Goal: Information Seeking & Learning: Learn about a topic

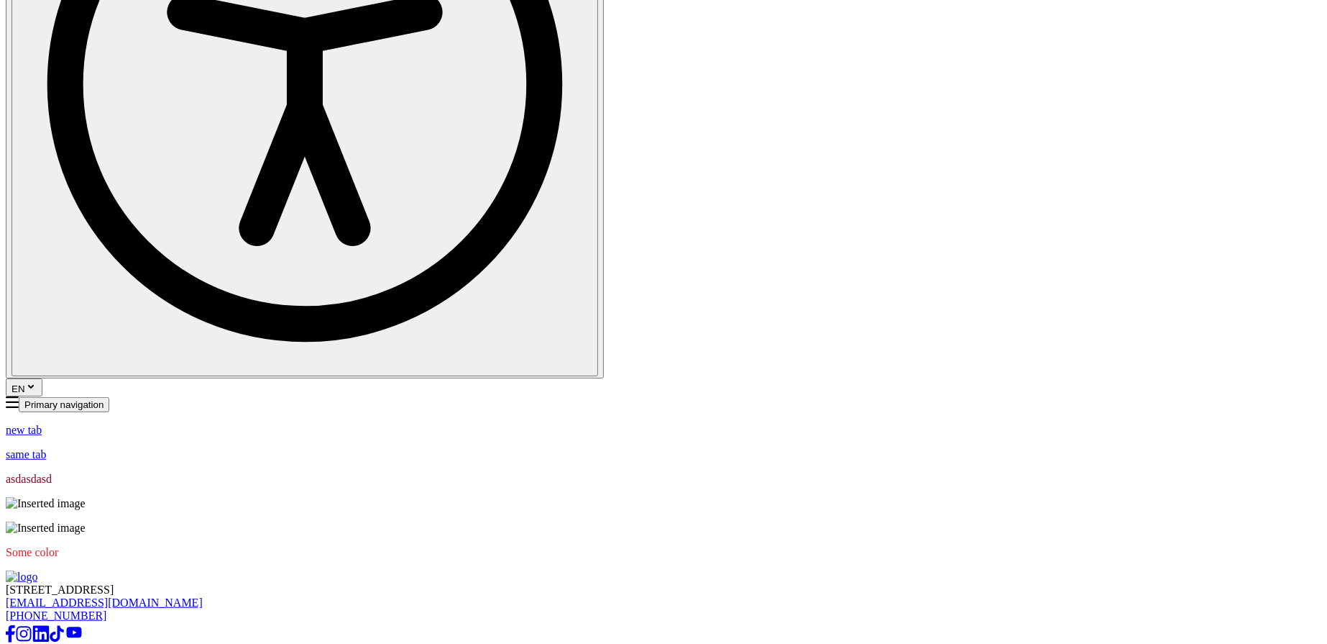
scroll to position [869, 0]
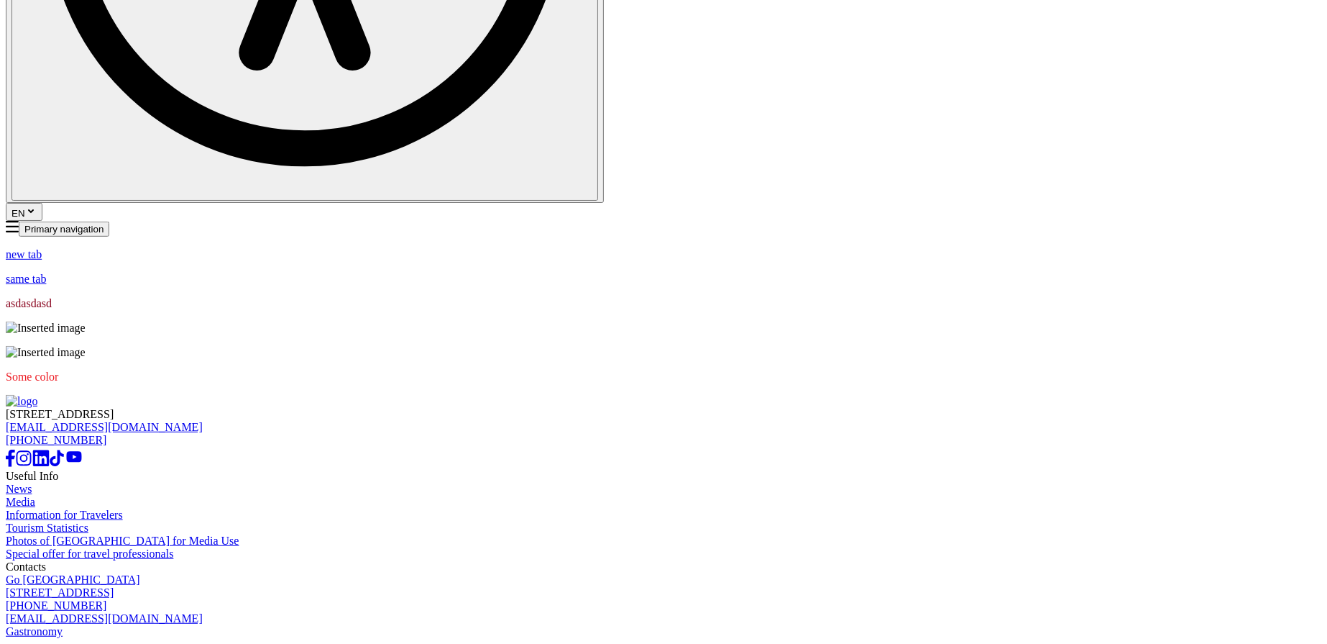
click at [58, 370] on span "Some color" at bounding box center [32, 376] width 52 height 12
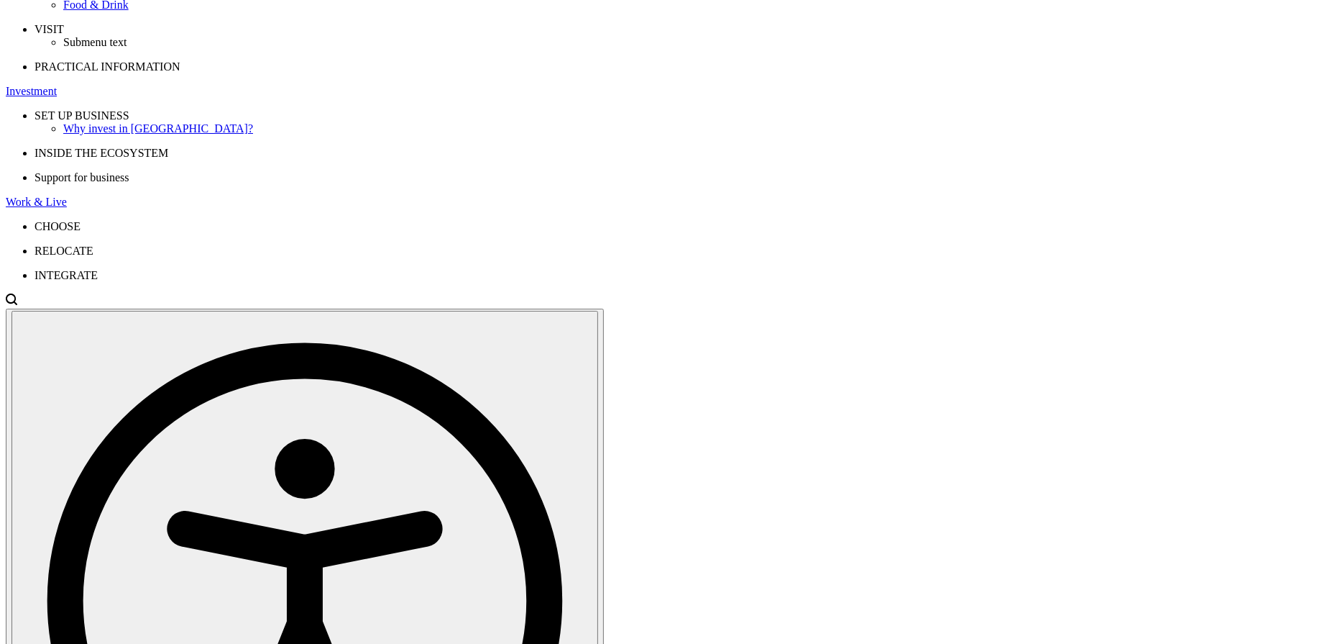
scroll to position [0, 0]
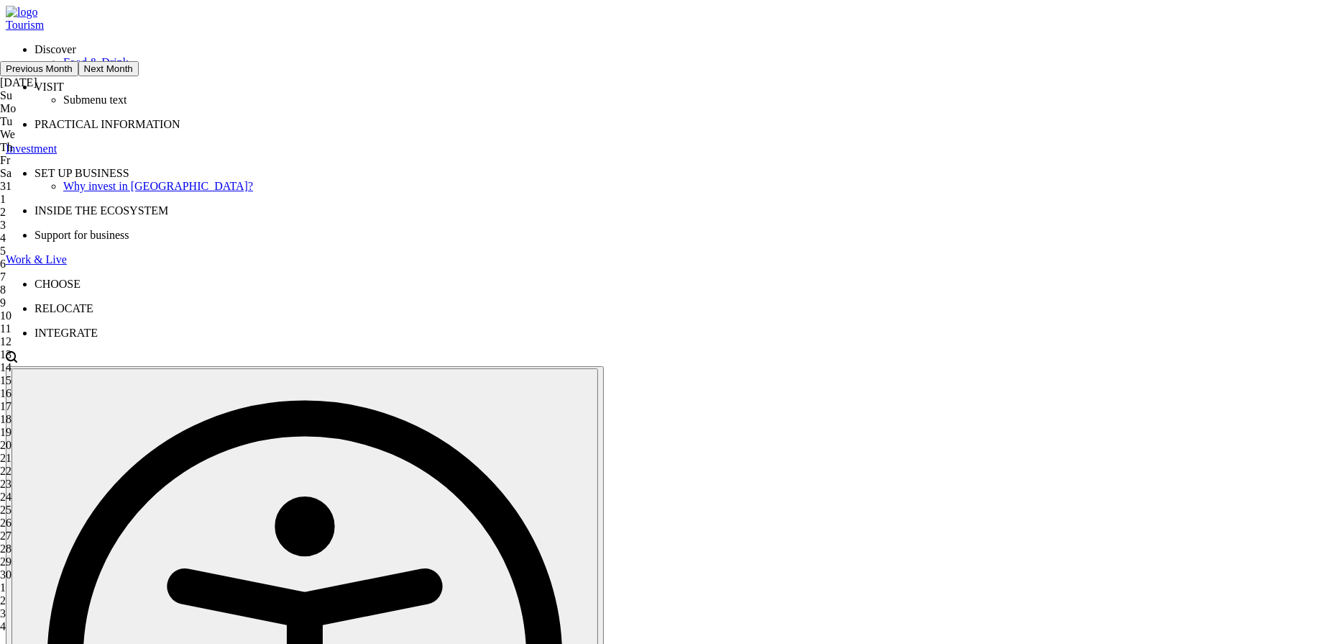
click at [139, 400] on div "16" at bounding box center [69, 393] width 139 height 13
type input "16-09-2025"
click at [139, 469] on div "17" at bounding box center [69, 462] width 139 height 13
type input "17-09-2025"
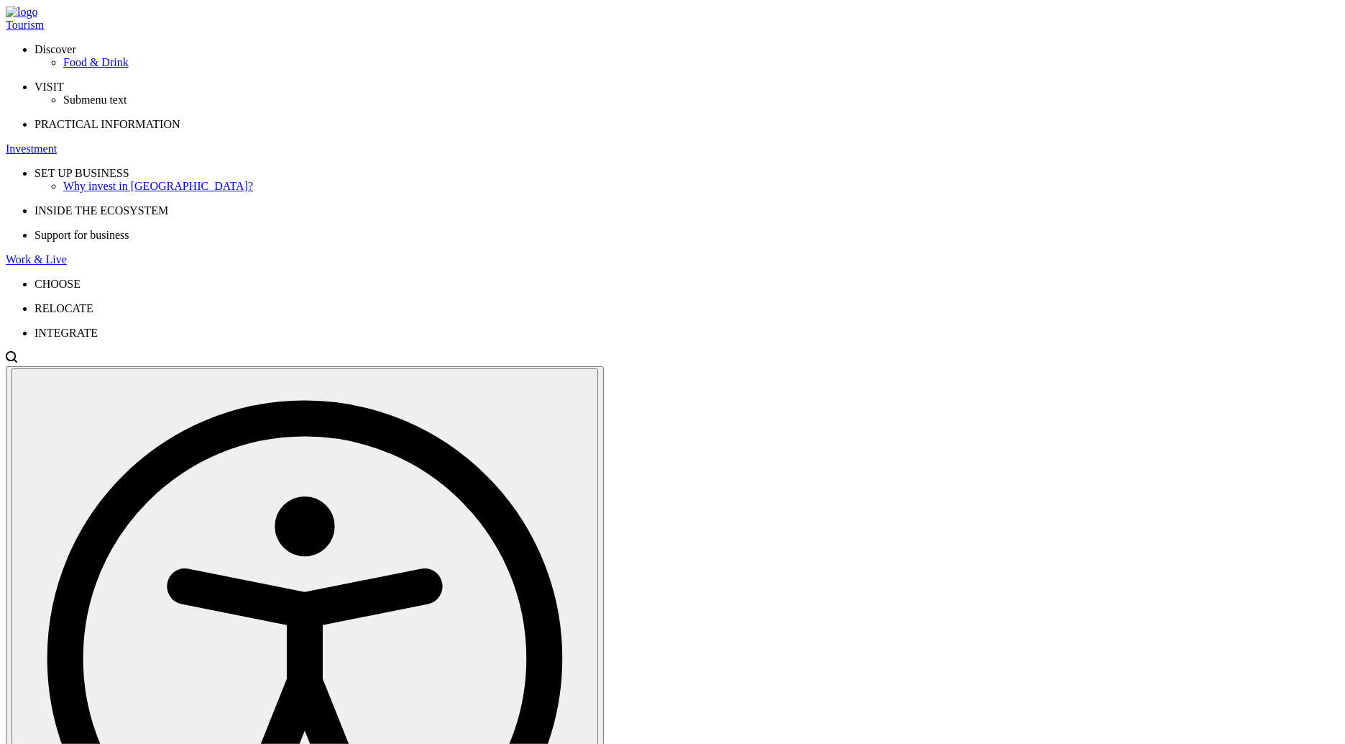
click at [139, 322] on div "10" at bounding box center [69, 315] width 139 height 13
type input "[DATE]"
click at [139, 508] on div "14 15 16 17 18 19 20" at bounding box center [69, 462] width 139 height 91
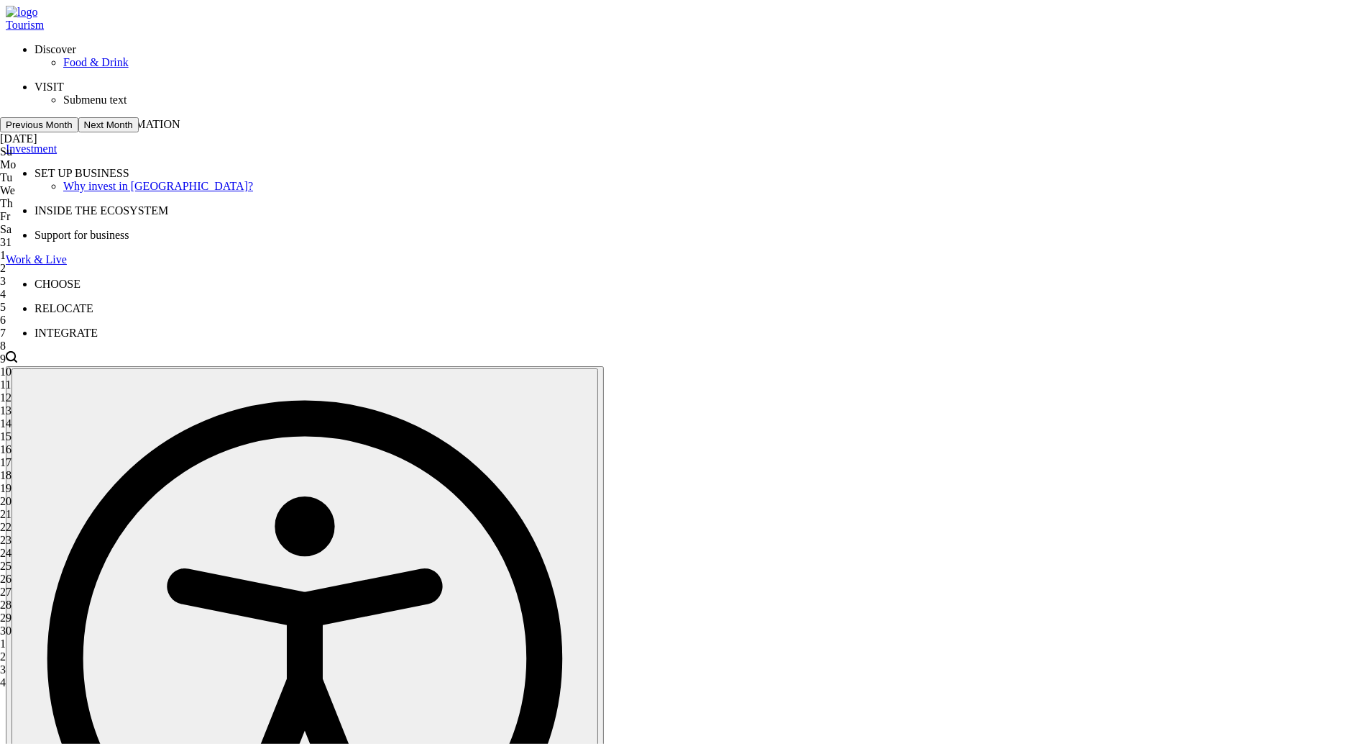
click at [139, 508] on div "14 15 16 17 18 19 20" at bounding box center [69, 462] width 139 height 91
click at [139, 443] on div "15" at bounding box center [69, 436] width 139 height 13
type input "[DATE]"
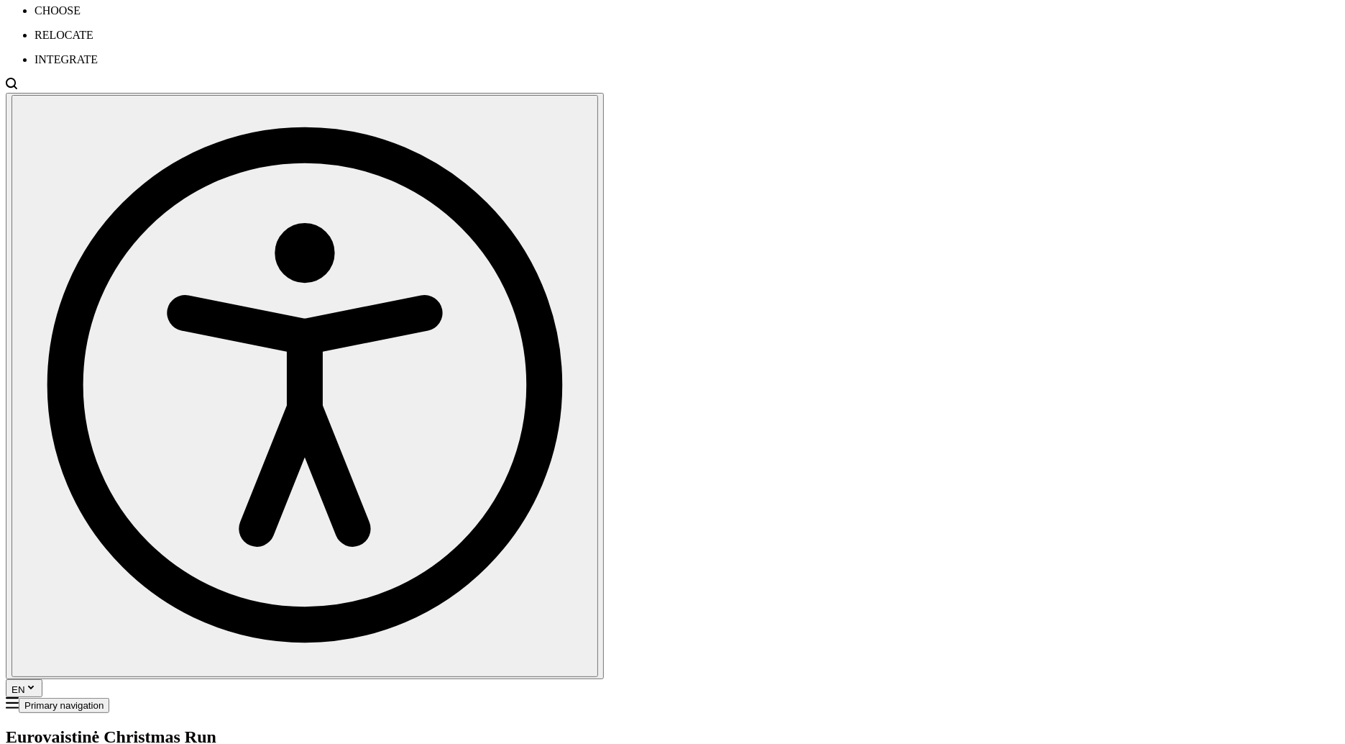
scroll to position [554, 0]
